Goal: Obtain resource: Obtain resource

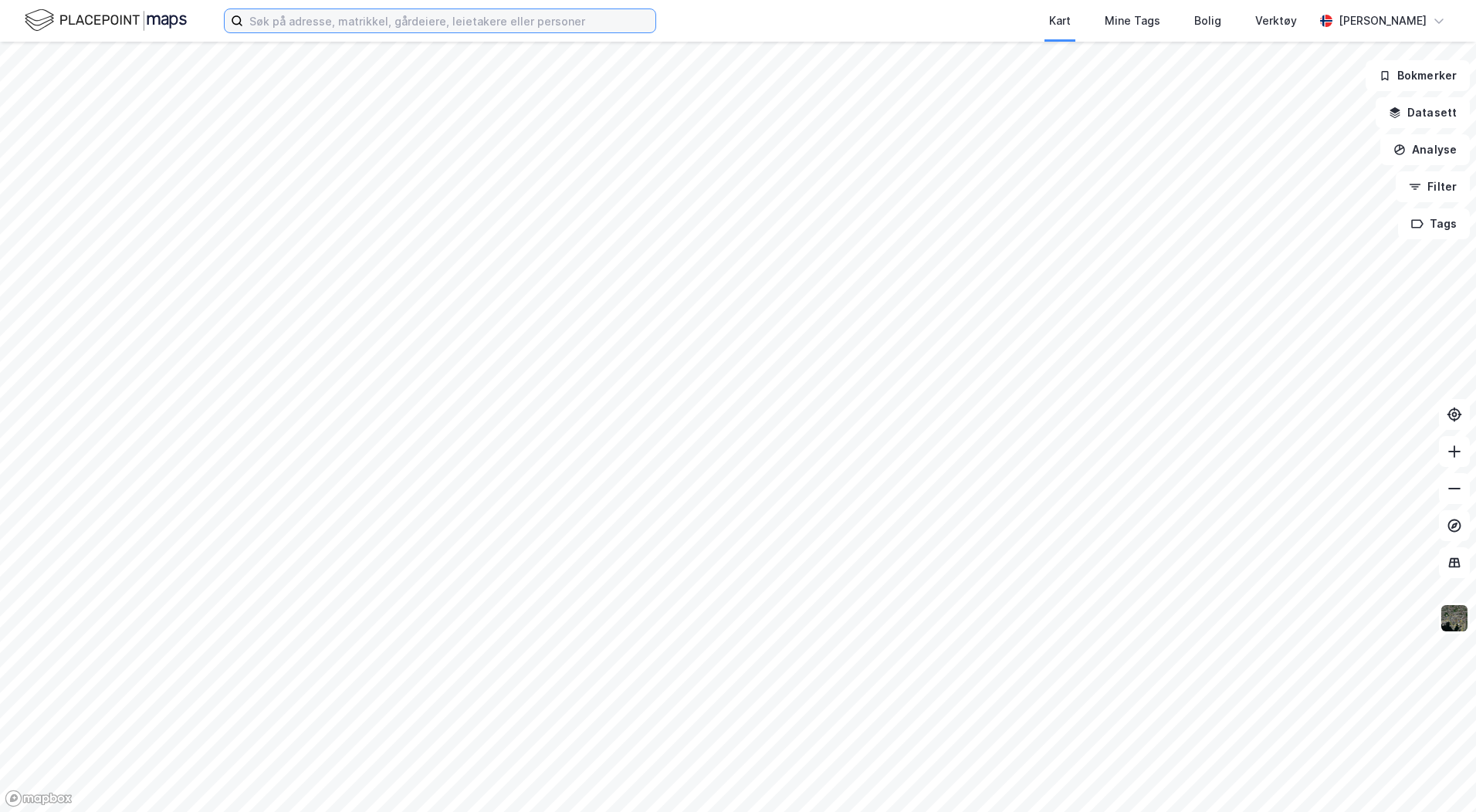
click at [336, 28] on input at bounding box center [450, 21] width 413 height 23
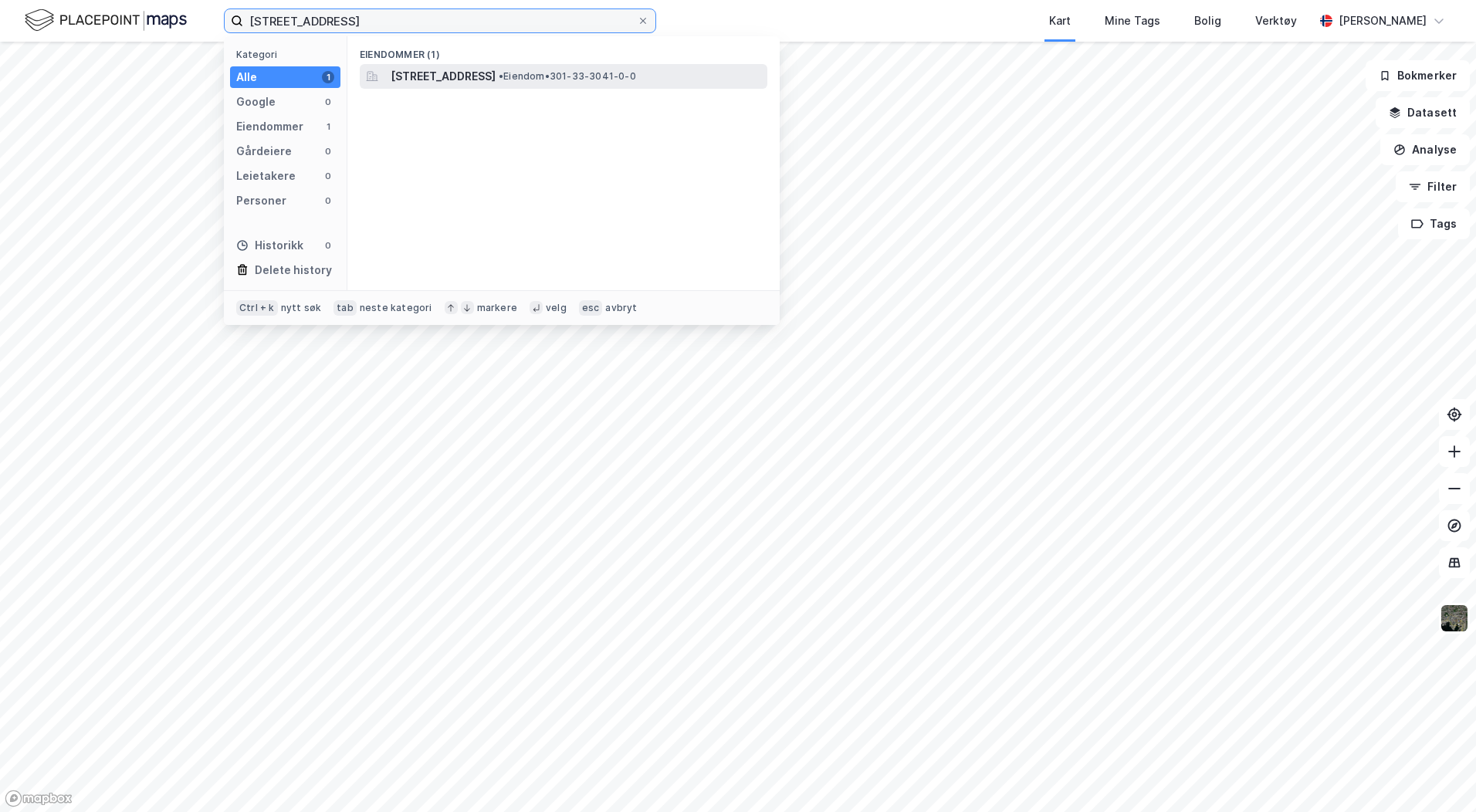
type input "33/3041, oslo"
click at [441, 71] on span "Krags terrasse 9A, 0783, OSLO, OSLO" at bounding box center [444, 76] width 105 height 18
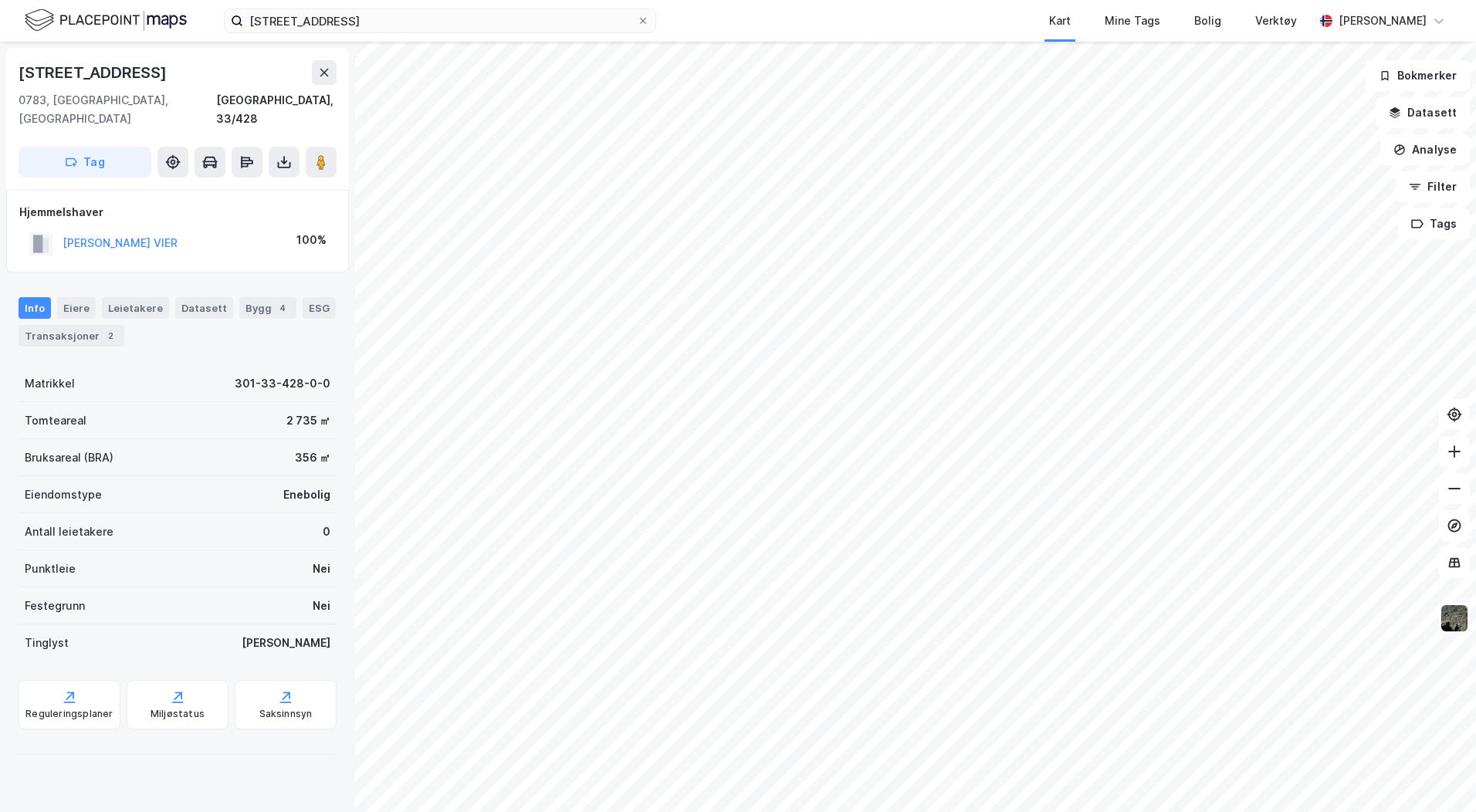
drag, startPoint x: 194, startPoint y: 223, endPoint x: 59, endPoint y: 226, distance: 135.0
click at [59, 228] on div "SIMENSEN SIMEN VIER 100%" at bounding box center [177, 243] width 316 height 32
click at [298, 203] on div "Hjemmelshaver" at bounding box center [177, 212] width 316 height 18
click at [284, 155] on icon at bounding box center [284, 162] width 16 height 16
click at [214, 187] on div "Last ned grunnbok" at bounding box center [207, 193] width 90 height 13
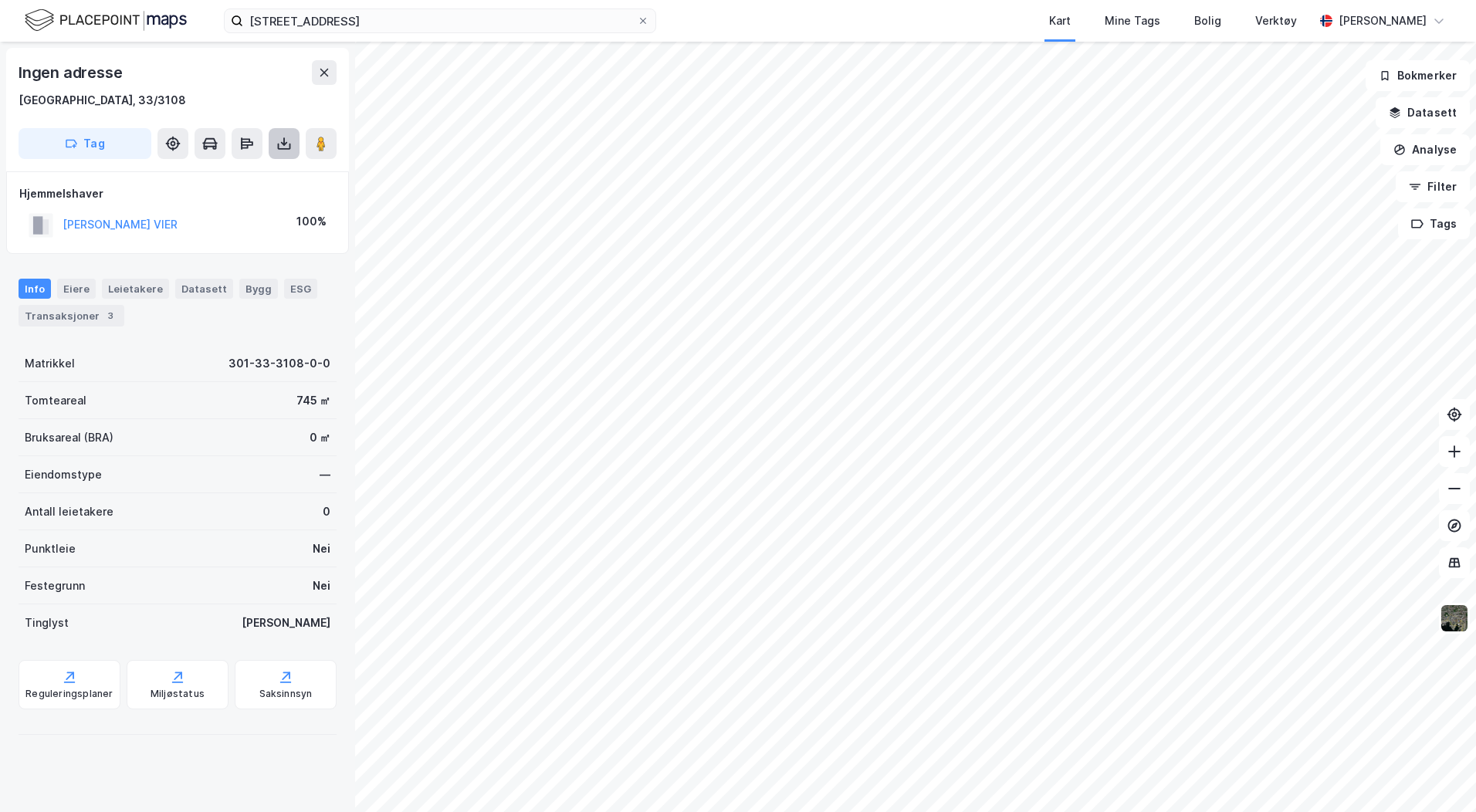
click at [278, 138] on icon at bounding box center [284, 144] width 16 height 16
click at [238, 182] on div "Last ned grunnbok" at bounding box center [217, 174] width 164 height 24
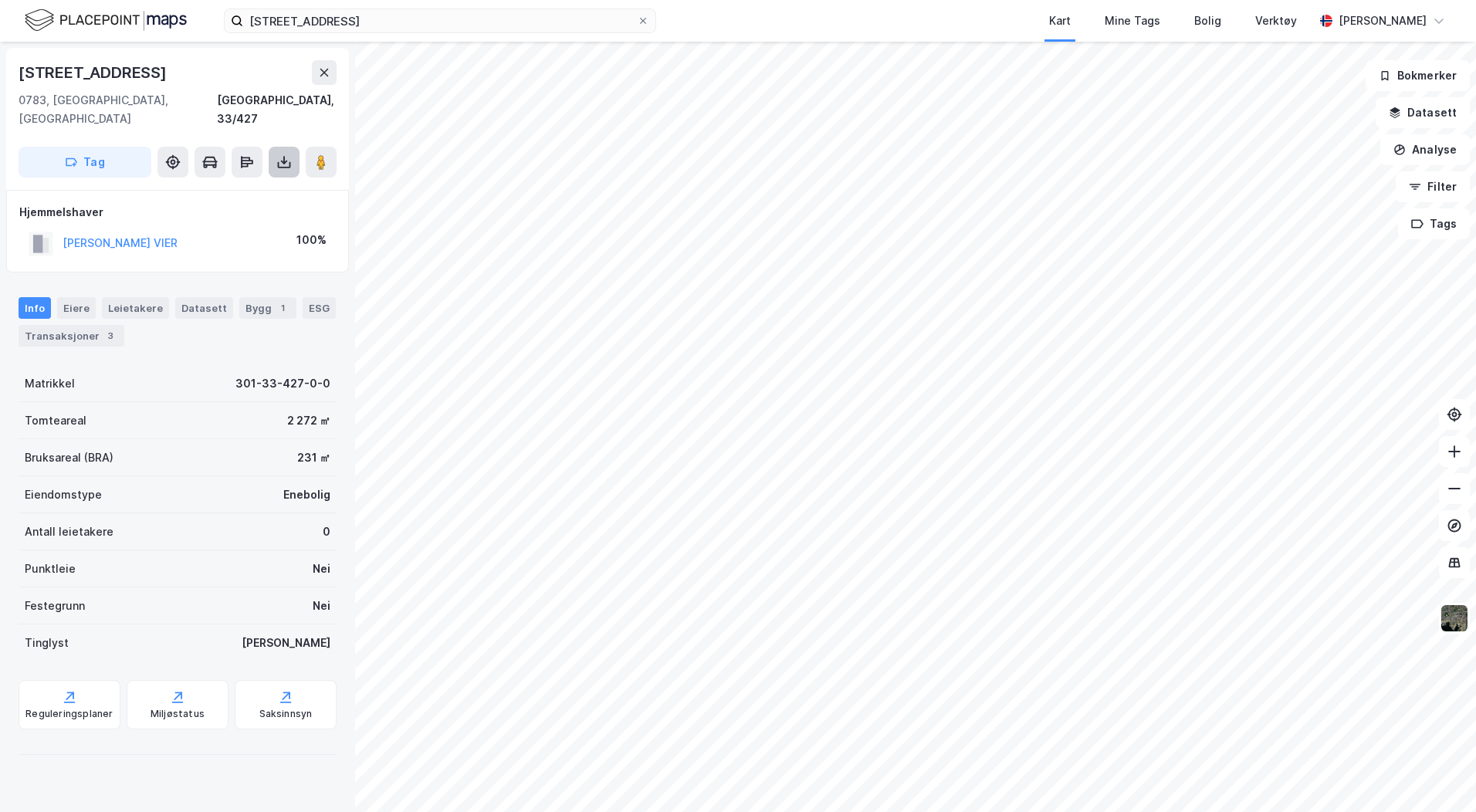
click at [282, 155] on icon at bounding box center [284, 162] width 16 height 16
click at [241, 187] on div "Last ned grunnbok" at bounding box center [207, 193] width 90 height 13
click at [1393, 111] on icon "button" at bounding box center [1395, 113] width 13 height 13
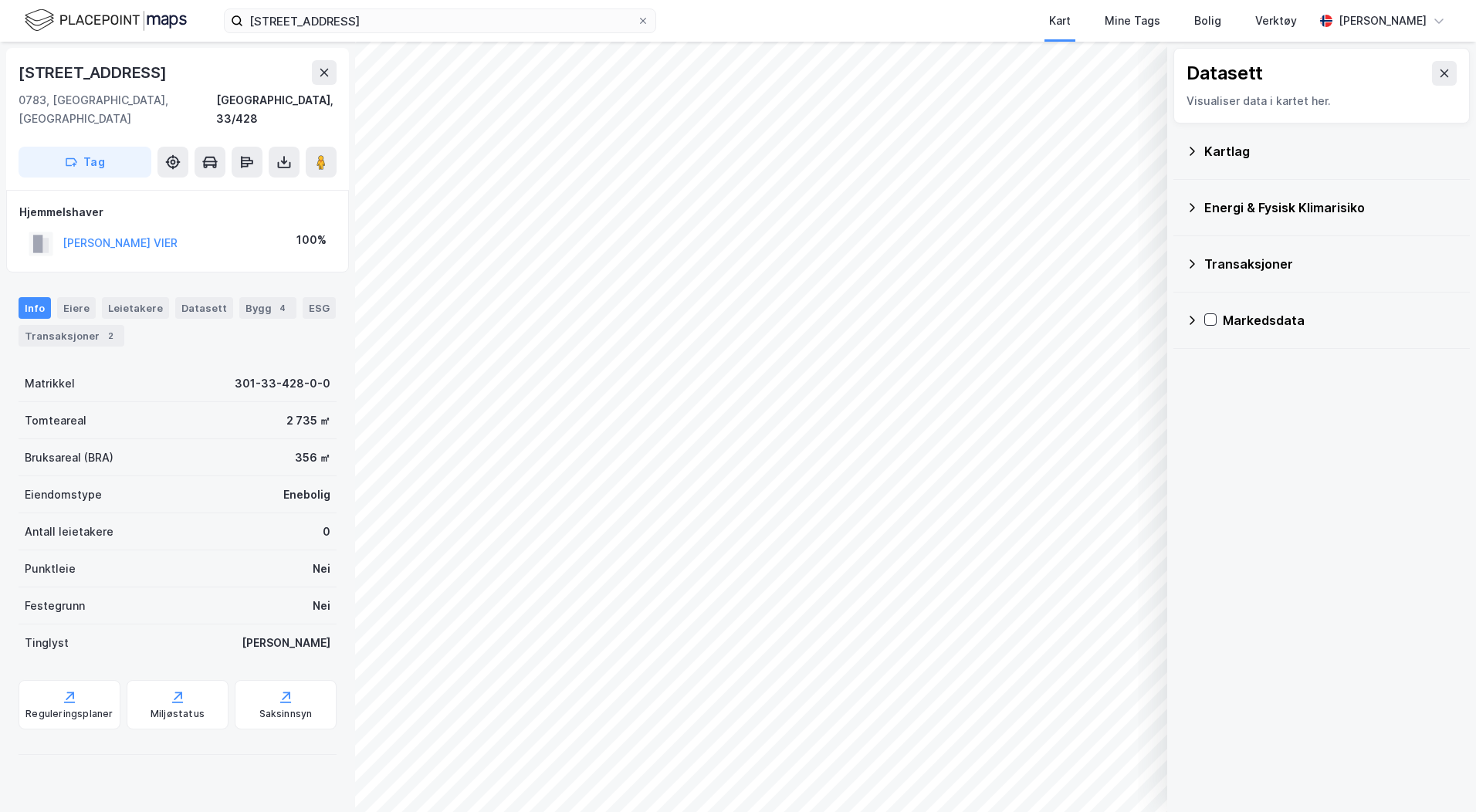
click at [1218, 153] on div "Kartlag" at bounding box center [1331, 151] width 253 height 18
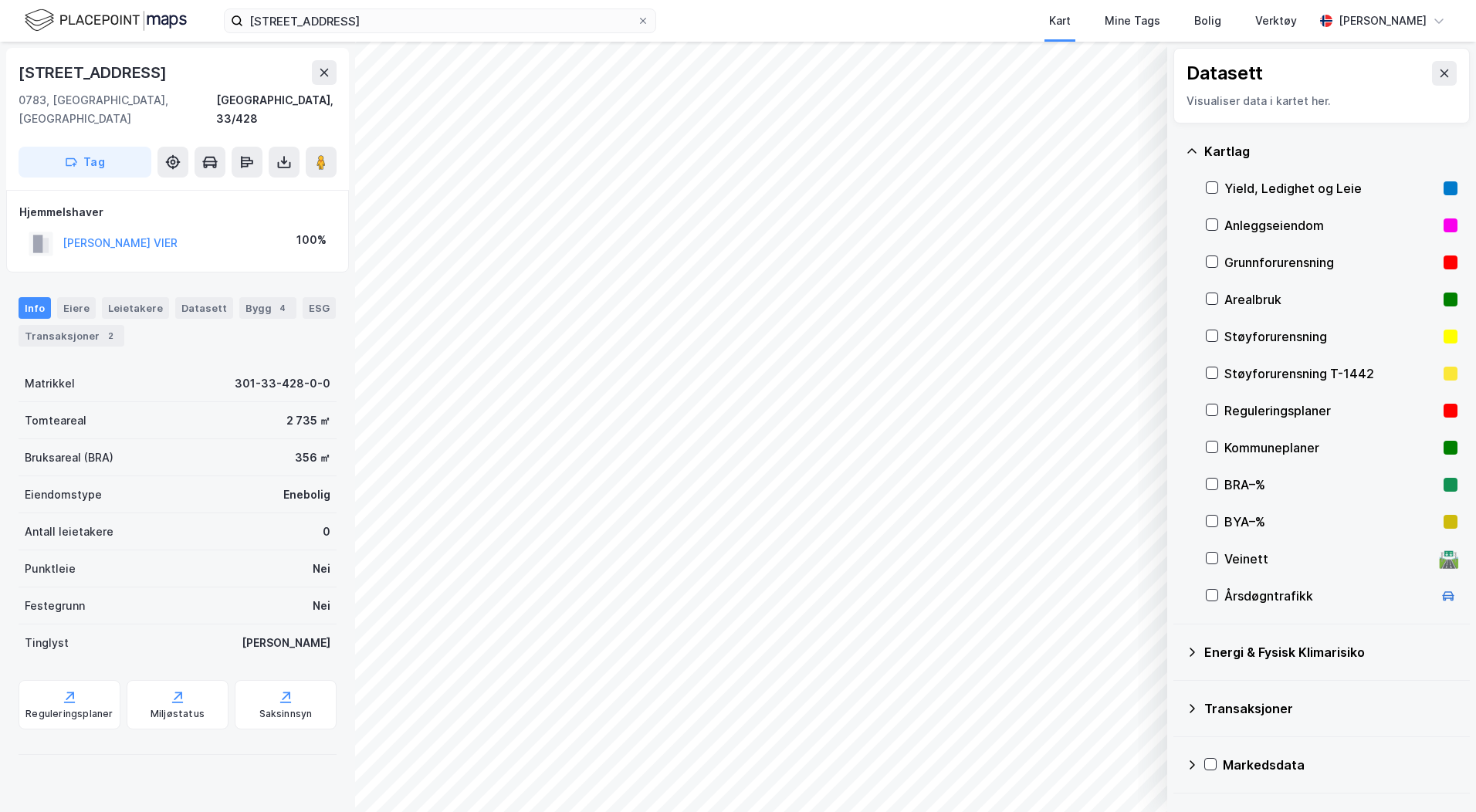
click at [1237, 443] on div "Kommuneplaner" at bounding box center [1331, 447] width 213 height 18
click at [251, 298] on div "Bygg 1" at bounding box center [268, 308] width 57 height 21
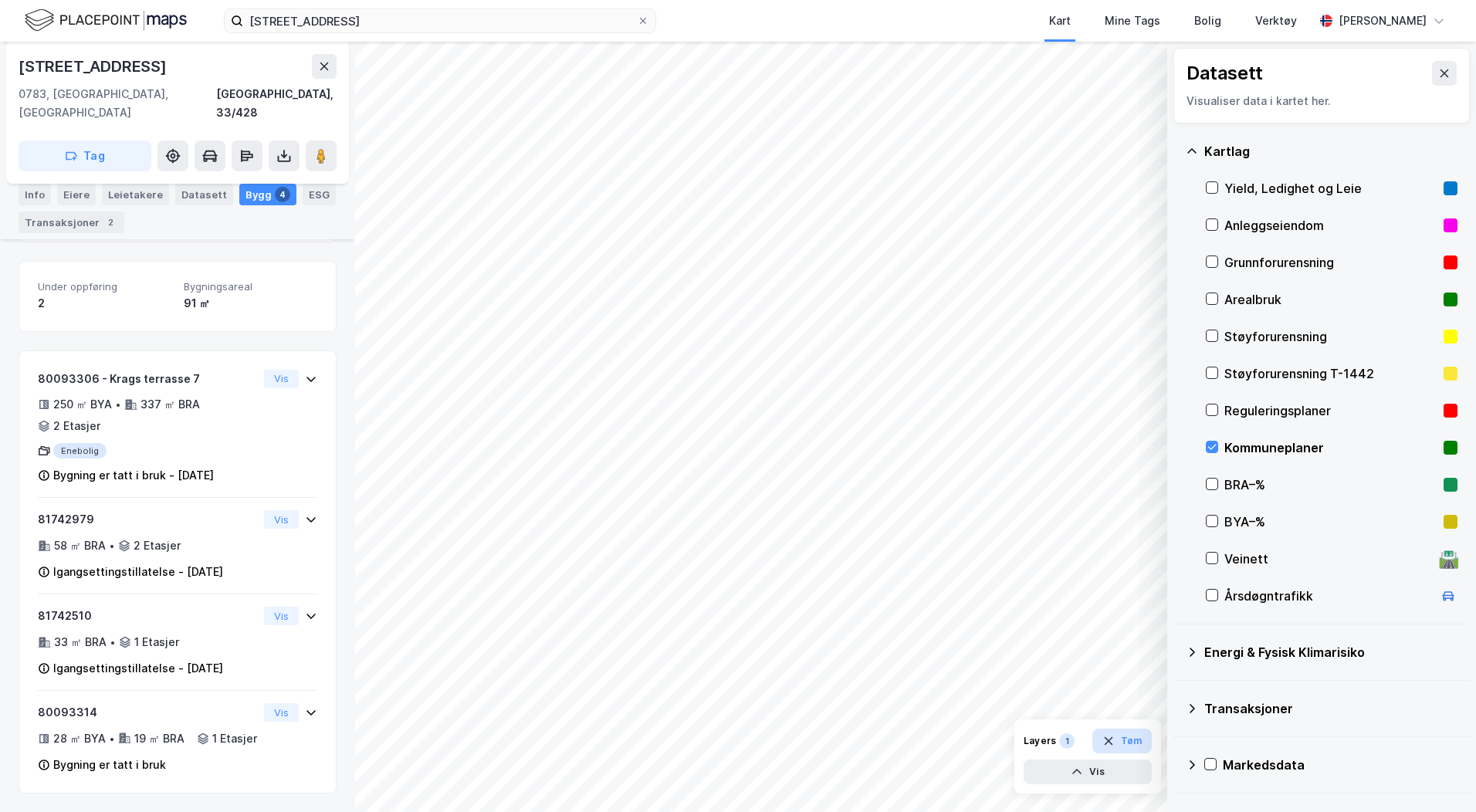
scroll to position [175, 0]
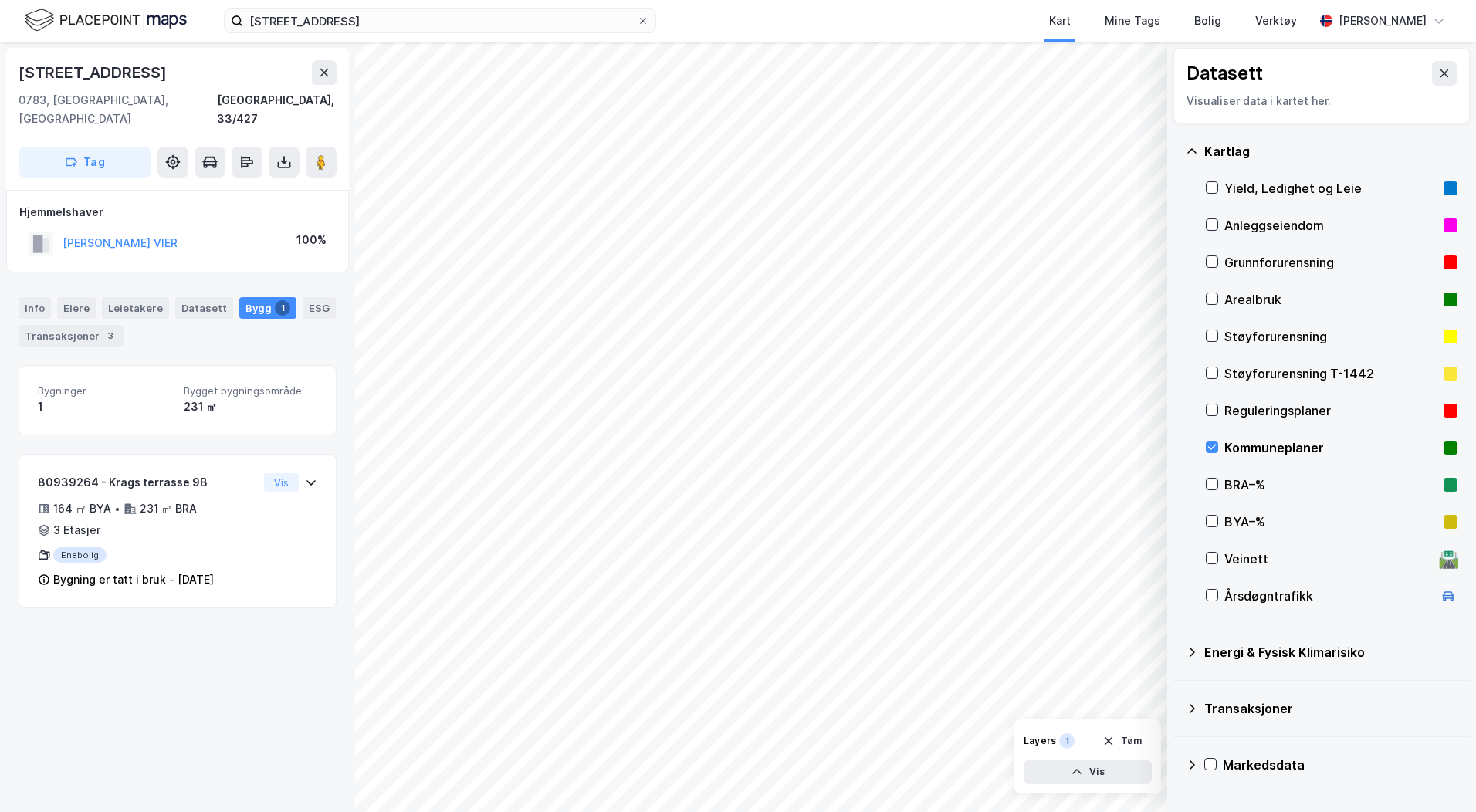
click at [175, 654] on div "Krags Terrasse 9b 0783, Oslo, Oslo Oslo, 33/427 Tag Hjemmelshaver SIMENSEN SIME…" at bounding box center [177, 427] width 355 height 770
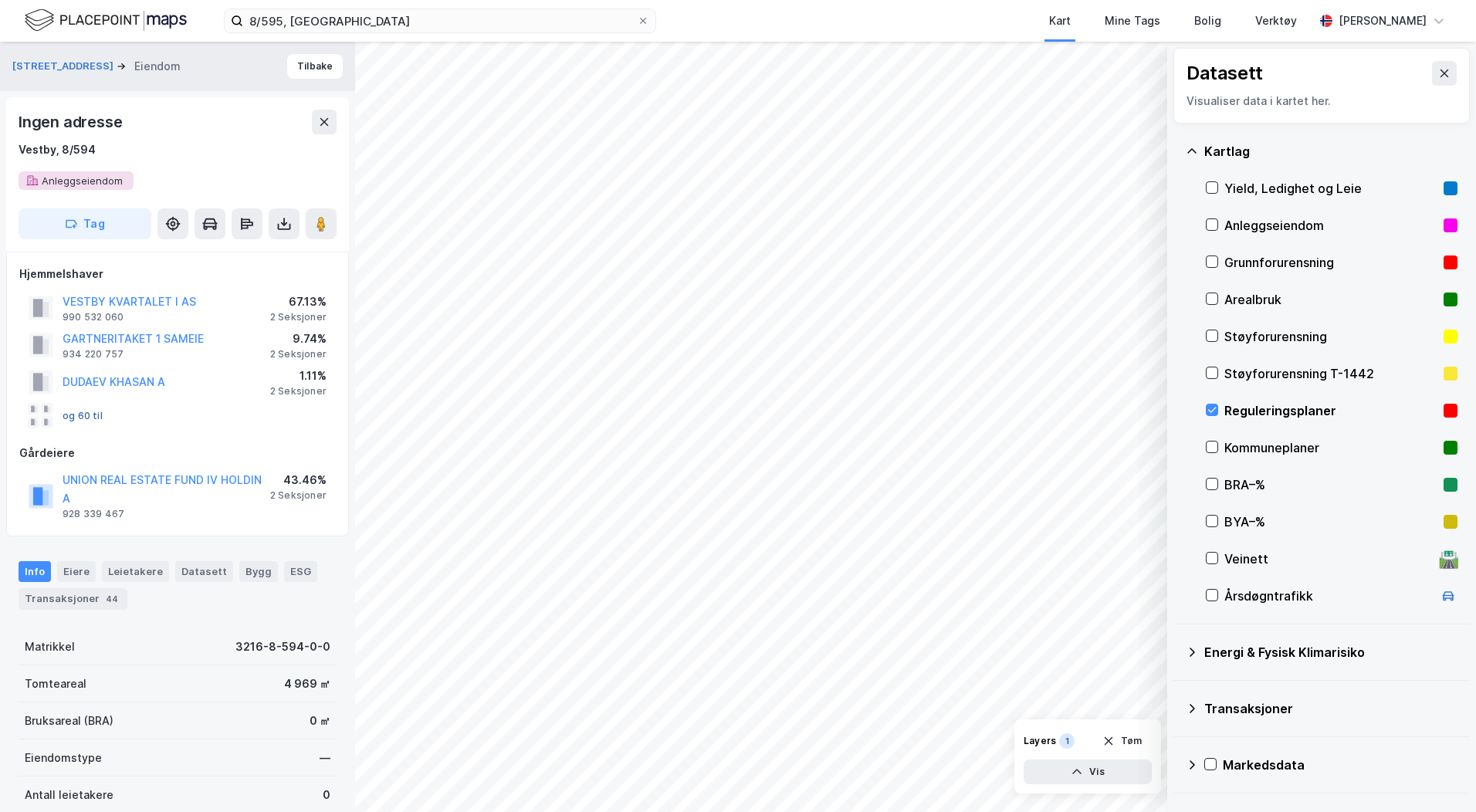
click at [0, 0] on button "og 60 til" at bounding box center [0, 0] width 0 height 0
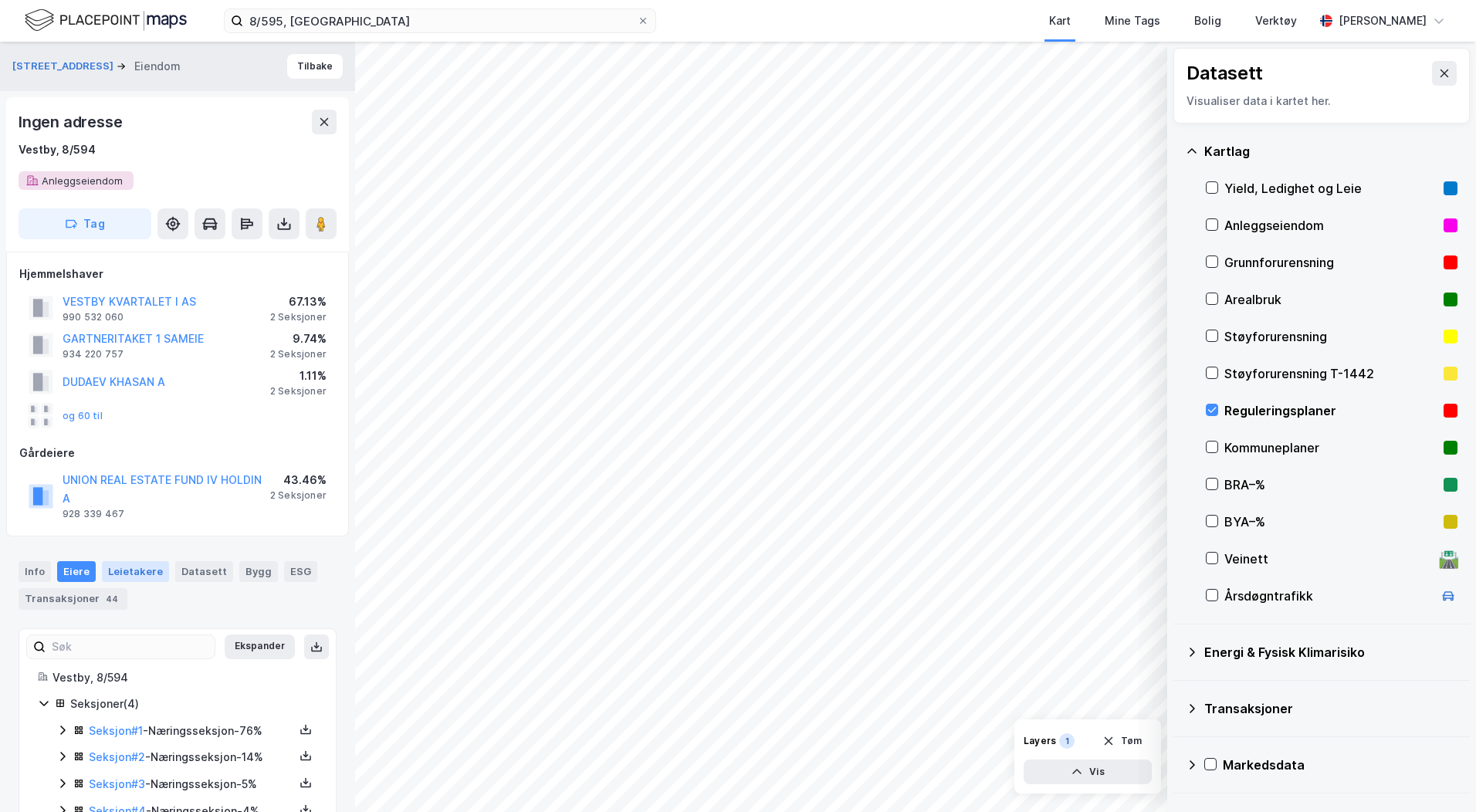
scroll to position [28, 0]
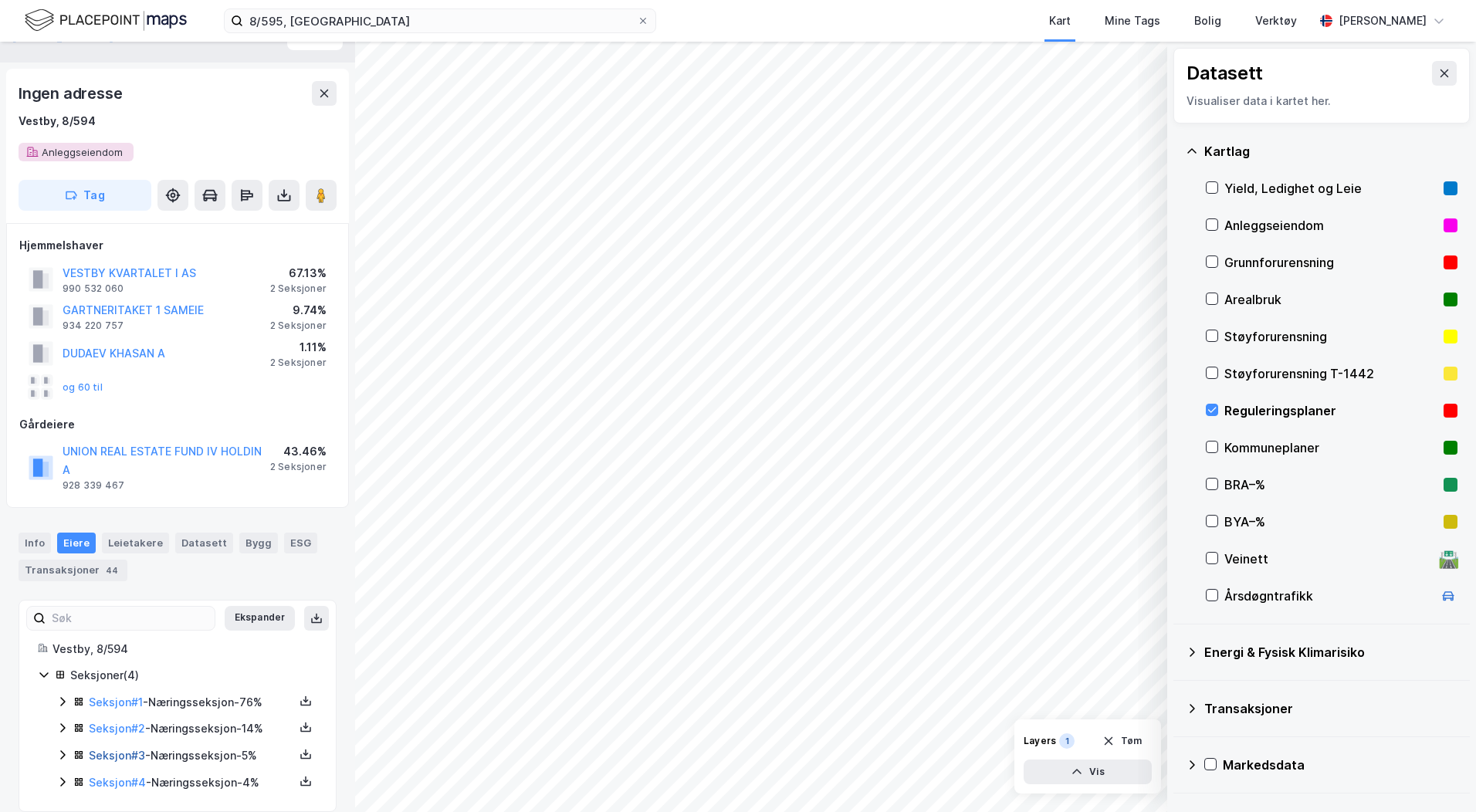
click at [126, 749] on link "Seksjon # 3" at bounding box center [117, 755] width 56 height 13
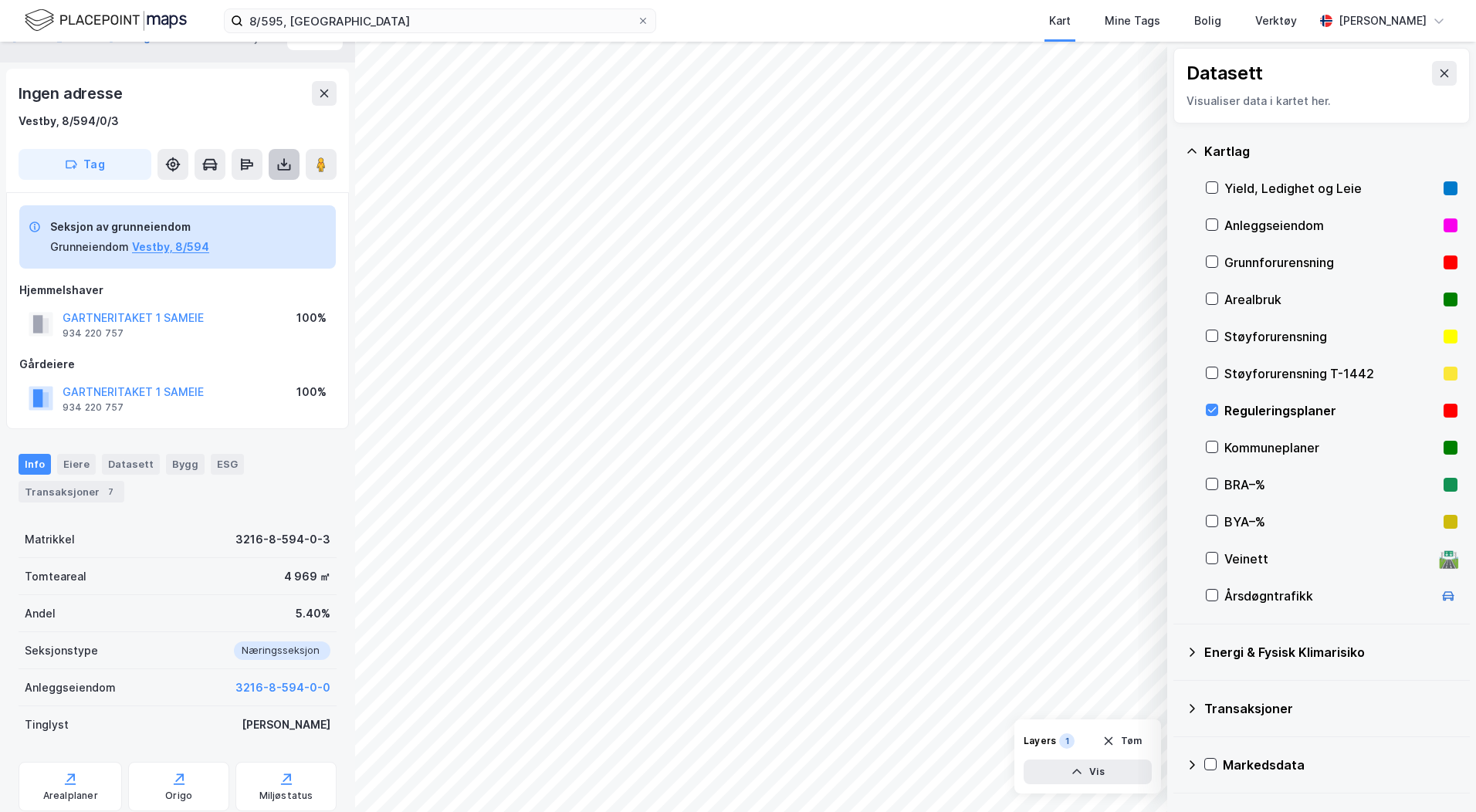
click at [281, 158] on icon at bounding box center [284, 164] width 16 height 16
click at [178, 110] on div "Ingen adresse Vestby, 8/594/0/3" at bounding box center [177, 105] width 318 height 50
